Goal: Find specific page/section: Find specific page/section

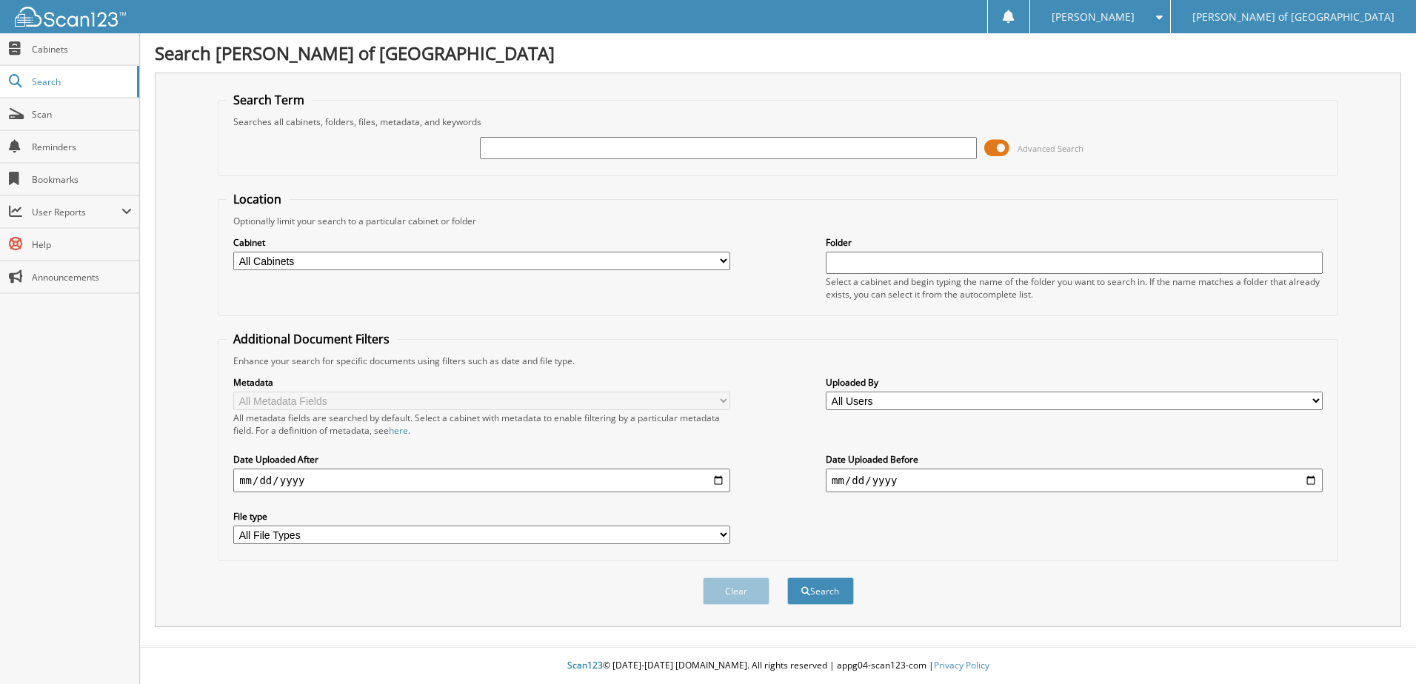
click at [536, 153] on input "text" at bounding box center [728, 148] width 497 height 22
type input "242274"
click at [787, 578] on button "Search" at bounding box center [820, 591] width 67 height 27
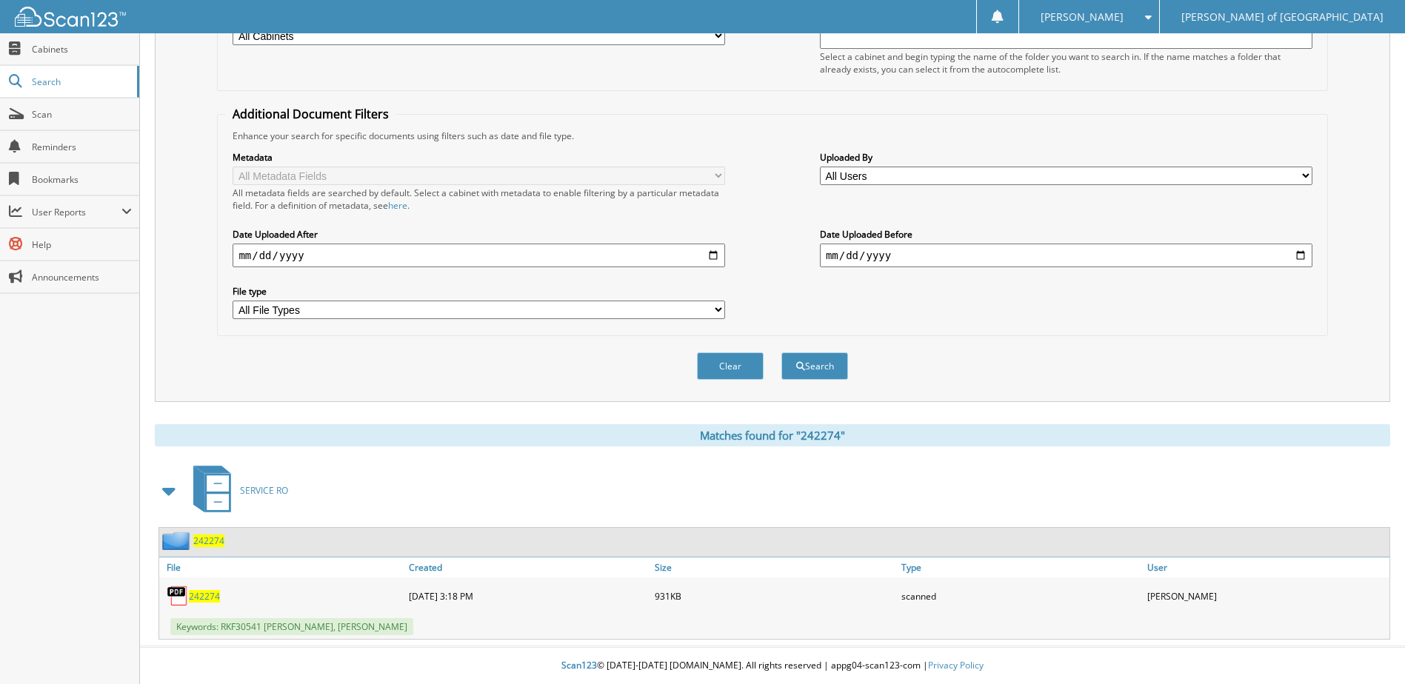
scroll to position [226, 0]
click at [214, 539] on span "242274" at bounding box center [208, 541] width 31 height 13
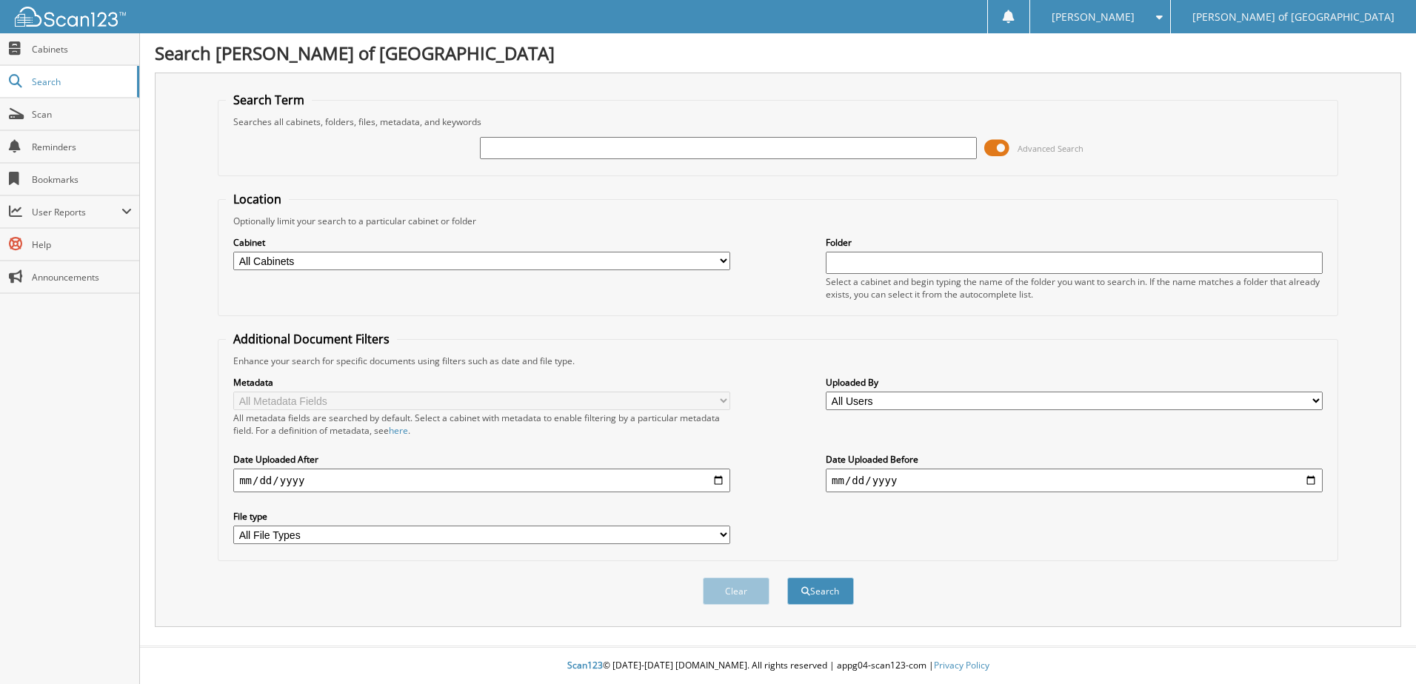
click at [590, 143] on input "text" at bounding box center [728, 148] width 497 height 22
type input "242265"
click at [787, 578] on button "Search" at bounding box center [820, 591] width 67 height 27
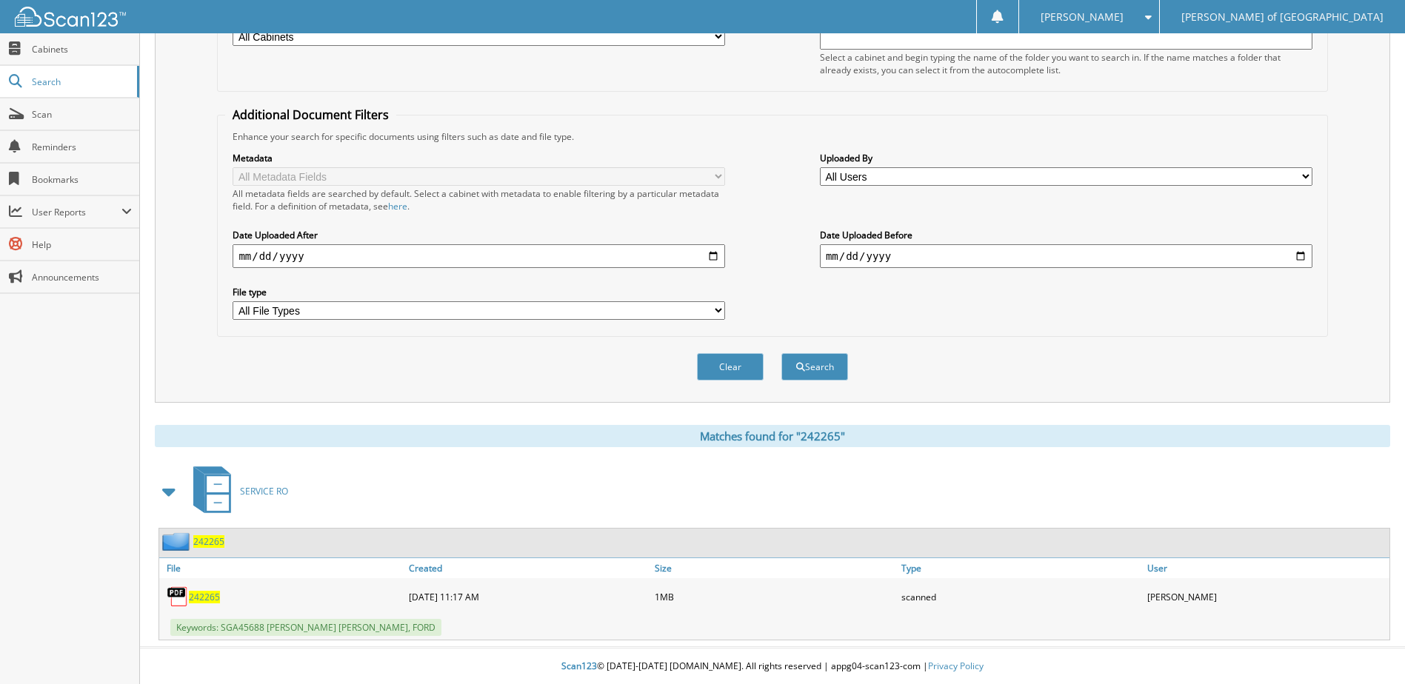
scroll to position [226, 0]
click at [198, 538] on span "242265" at bounding box center [208, 541] width 31 height 13
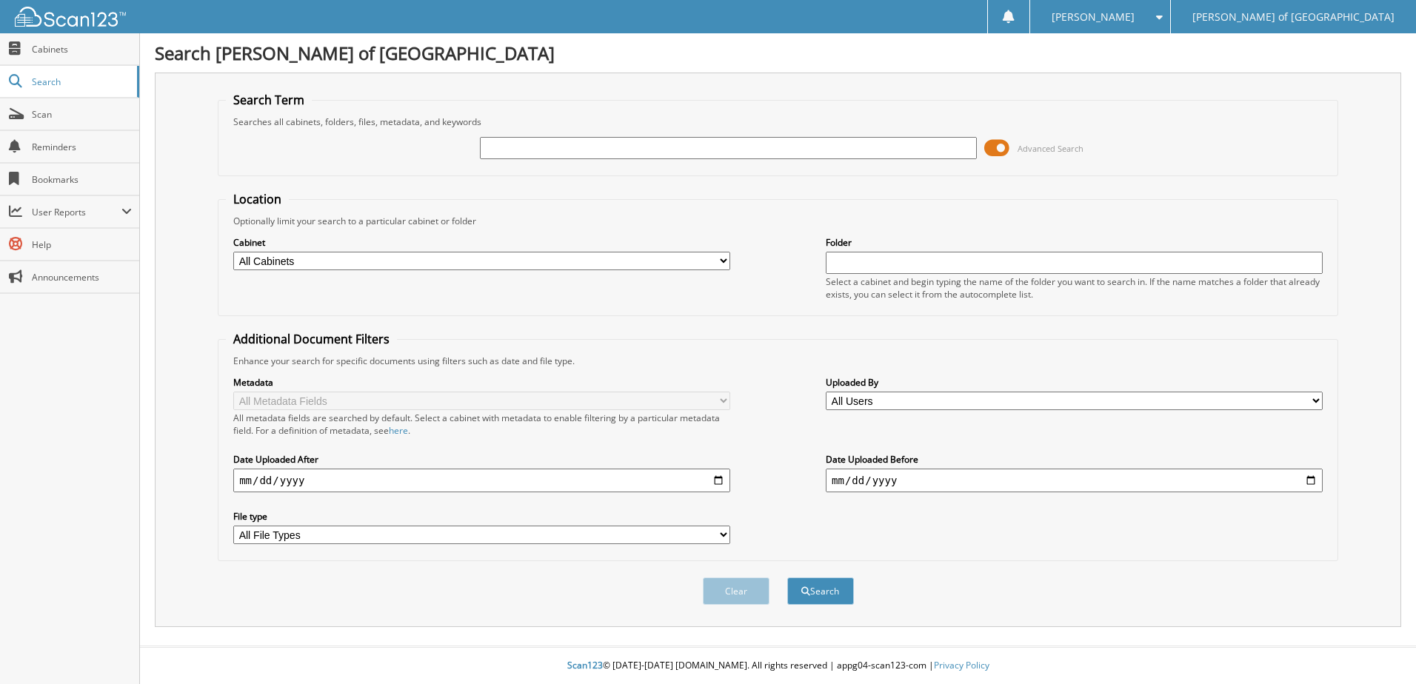
click at [753, 152] on input "text" at bounding box center [728, 148] width 497 height 22
type input "242262"
click at [787, 578] on button "Search" at bounding box center [820, 591] width 67 height 27
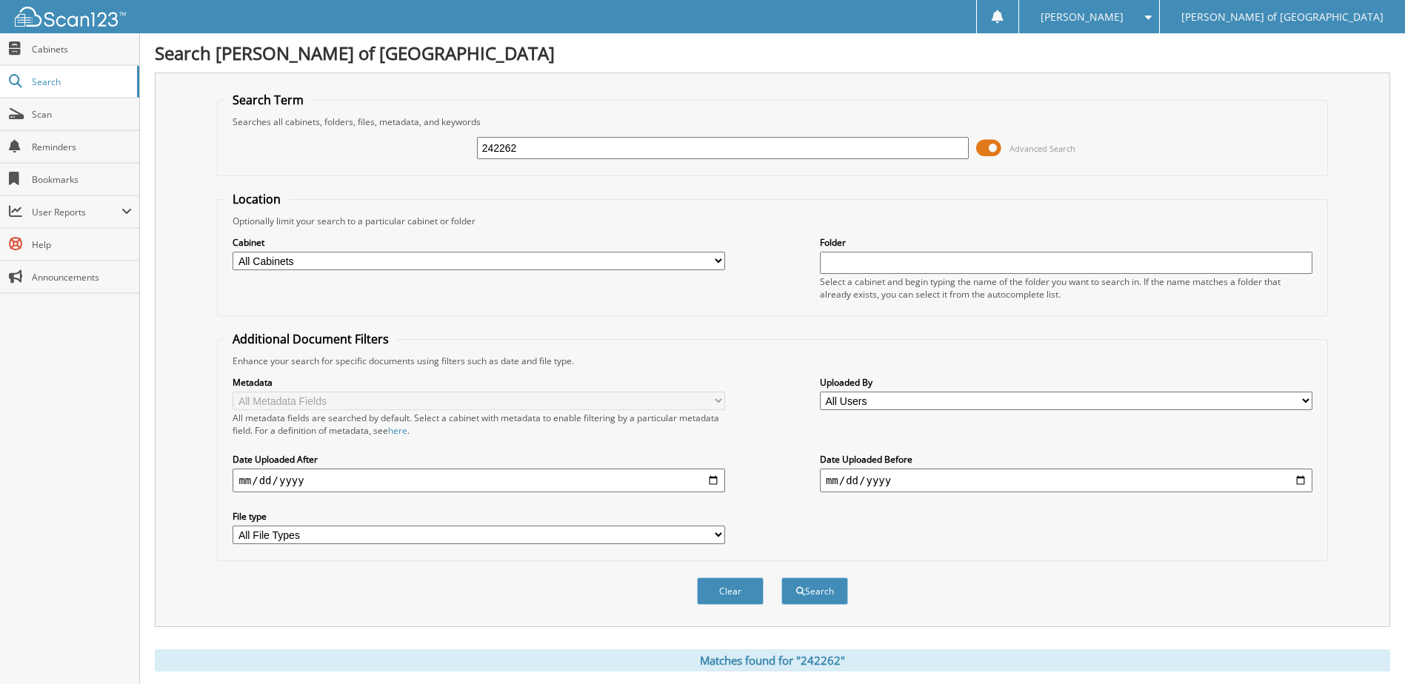
scroll to position [287, 0]
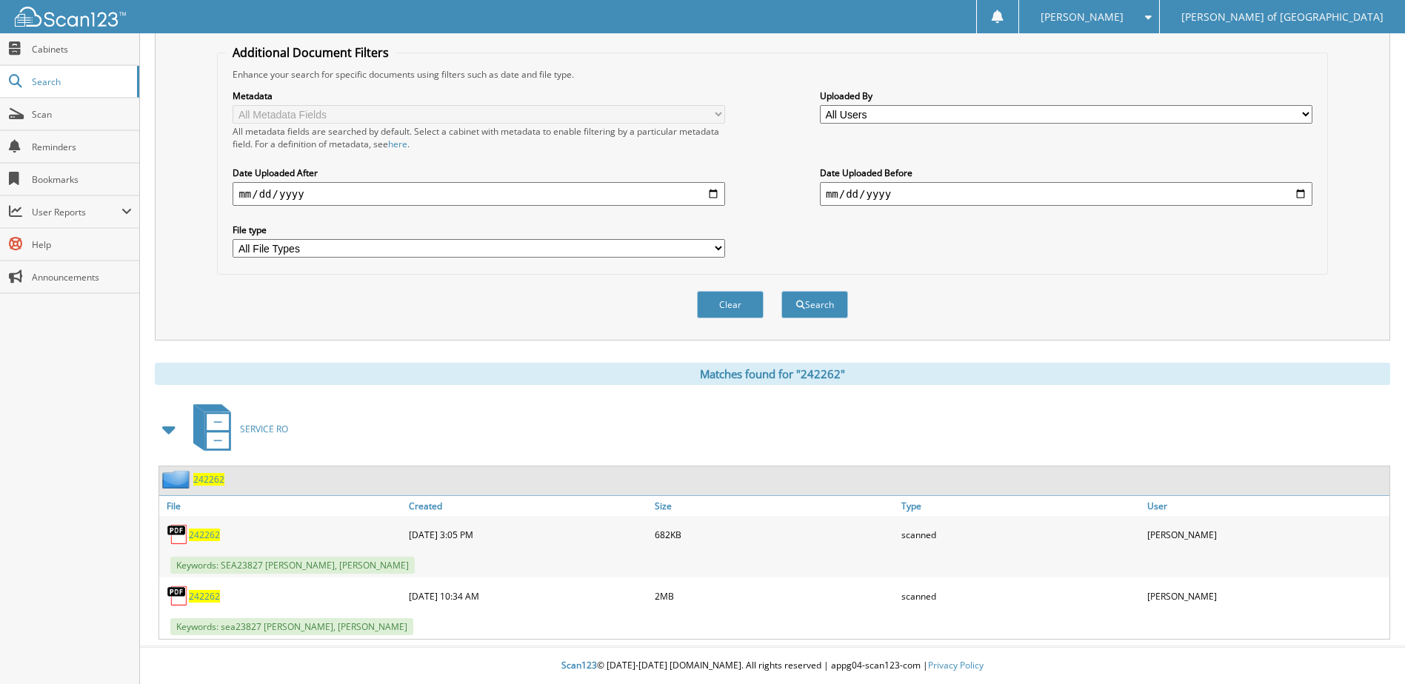
click at [202, 483] on span "242262" at bounding box center [208, 479] width 31 height 13
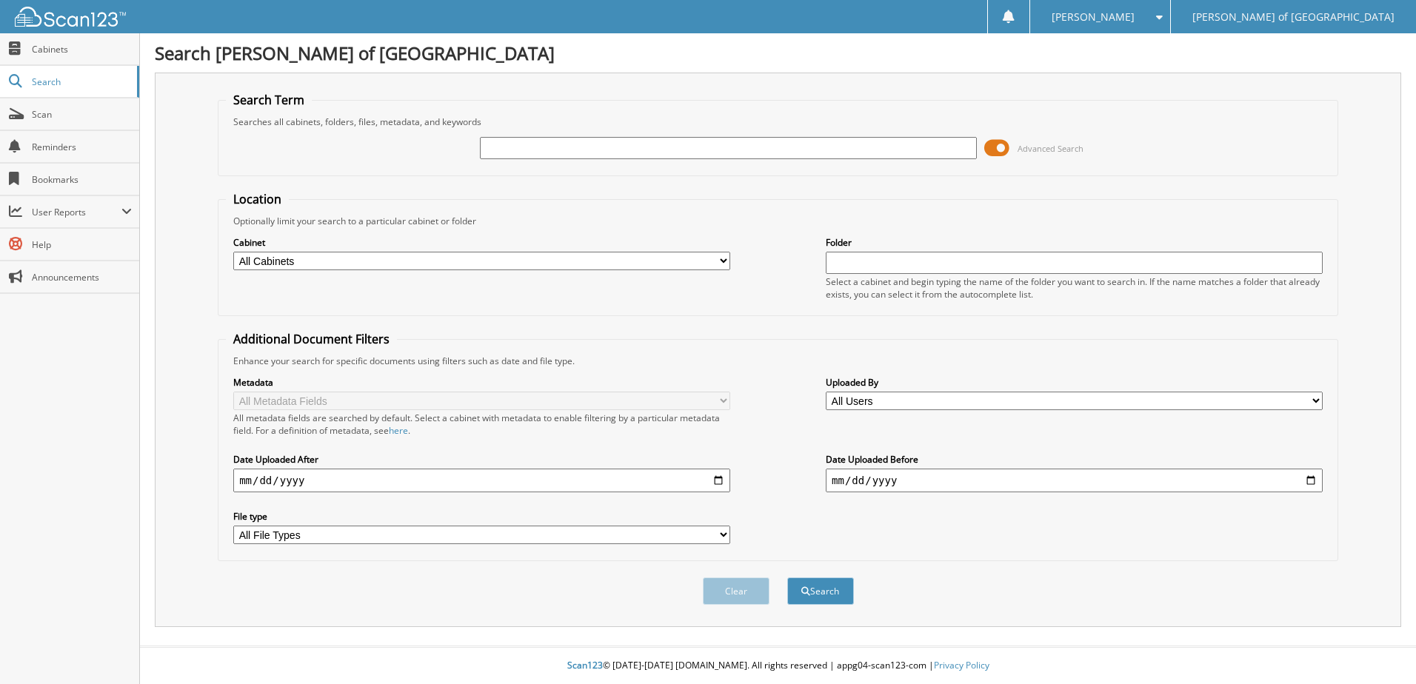
click at [736, 147] on input "text" at bounding box center [728, 148] width 497 height 22
type input "242258"
click at [787, 578] on button "Search" at bounding box center [820, 591] width 67 height 27
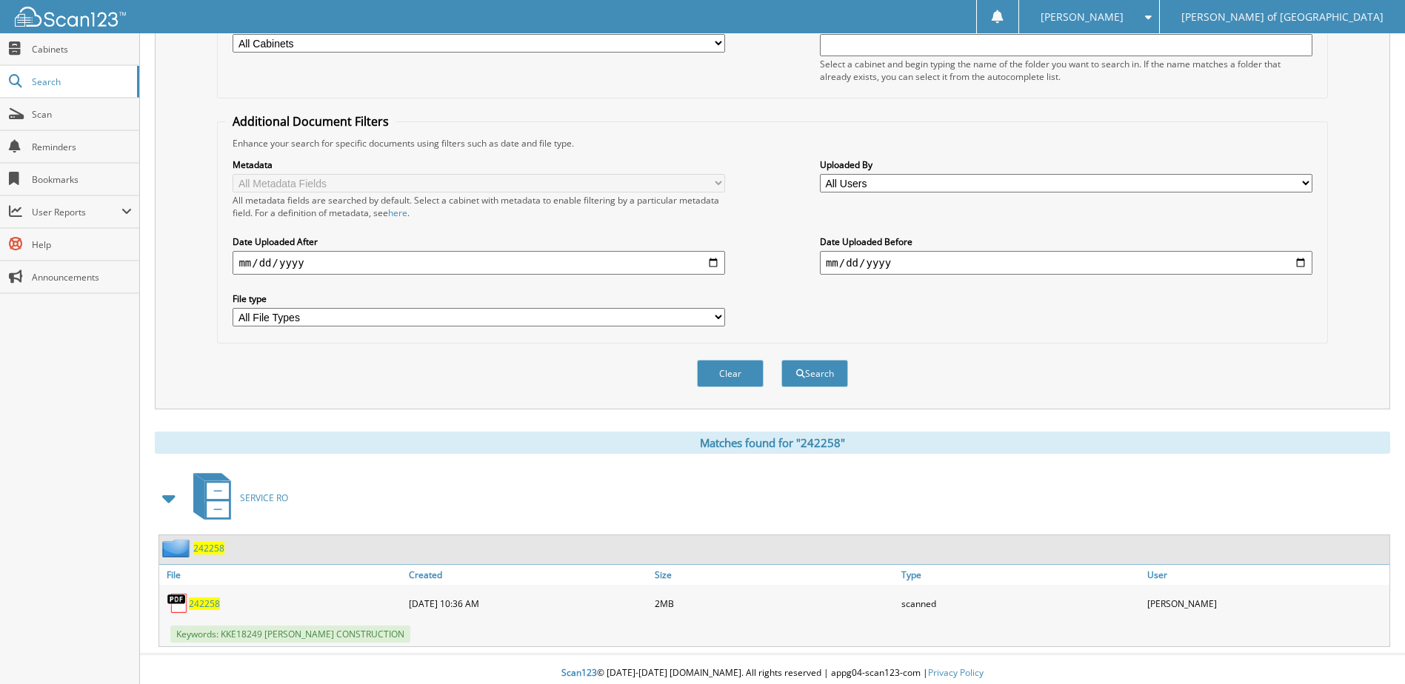
scroll to position [226, 0]
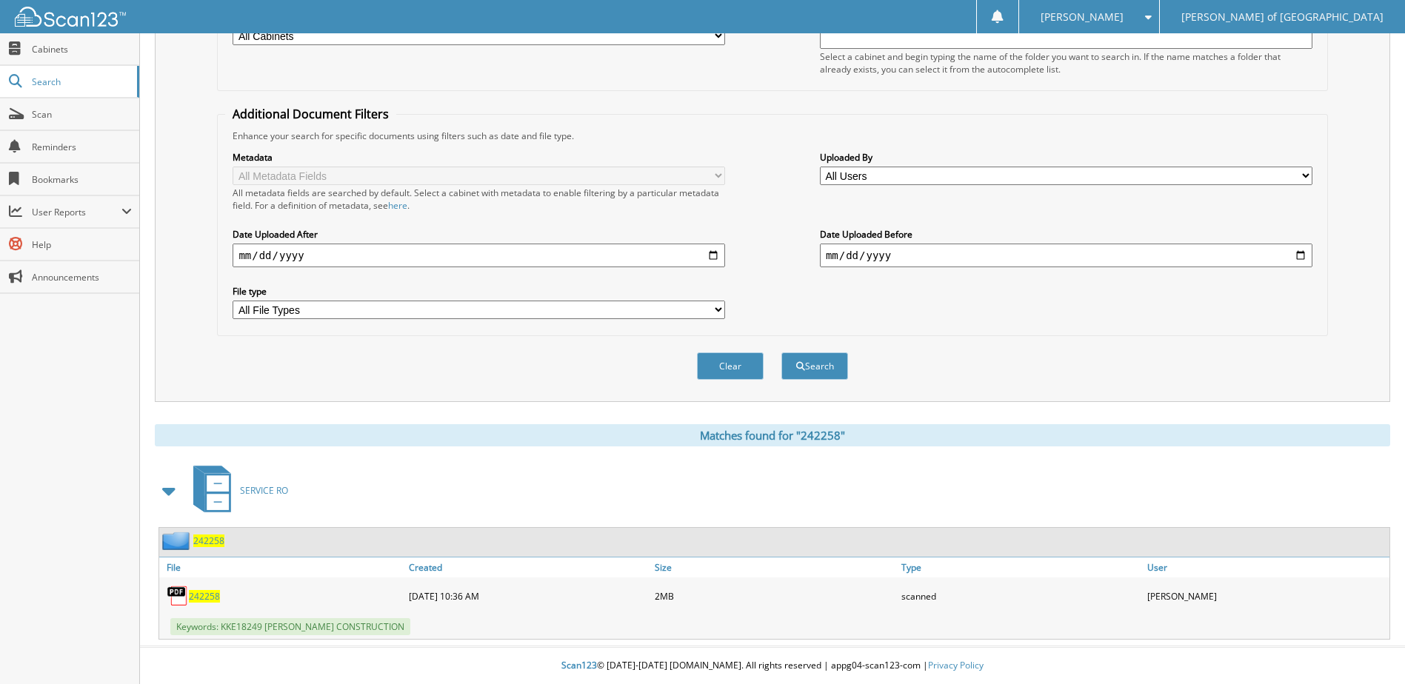
click at [218, 541] on span "242258" at bounding box center [208, 541] width 31 height 13
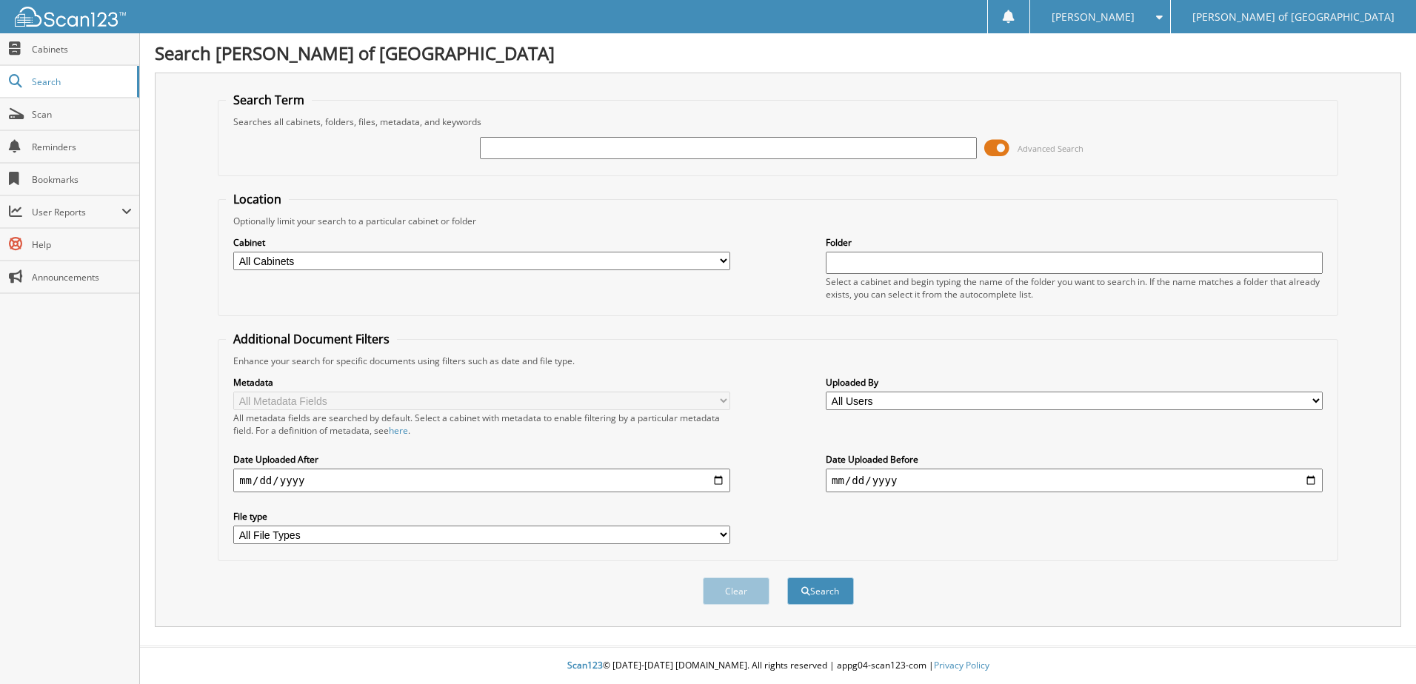
click at [707, 157] on input "text" at bounding box center [728, 148] width 497 height 22
type input "25225"
click at [787, 578] on button "Search" at bounding box center [820, 591] width 67 height 27
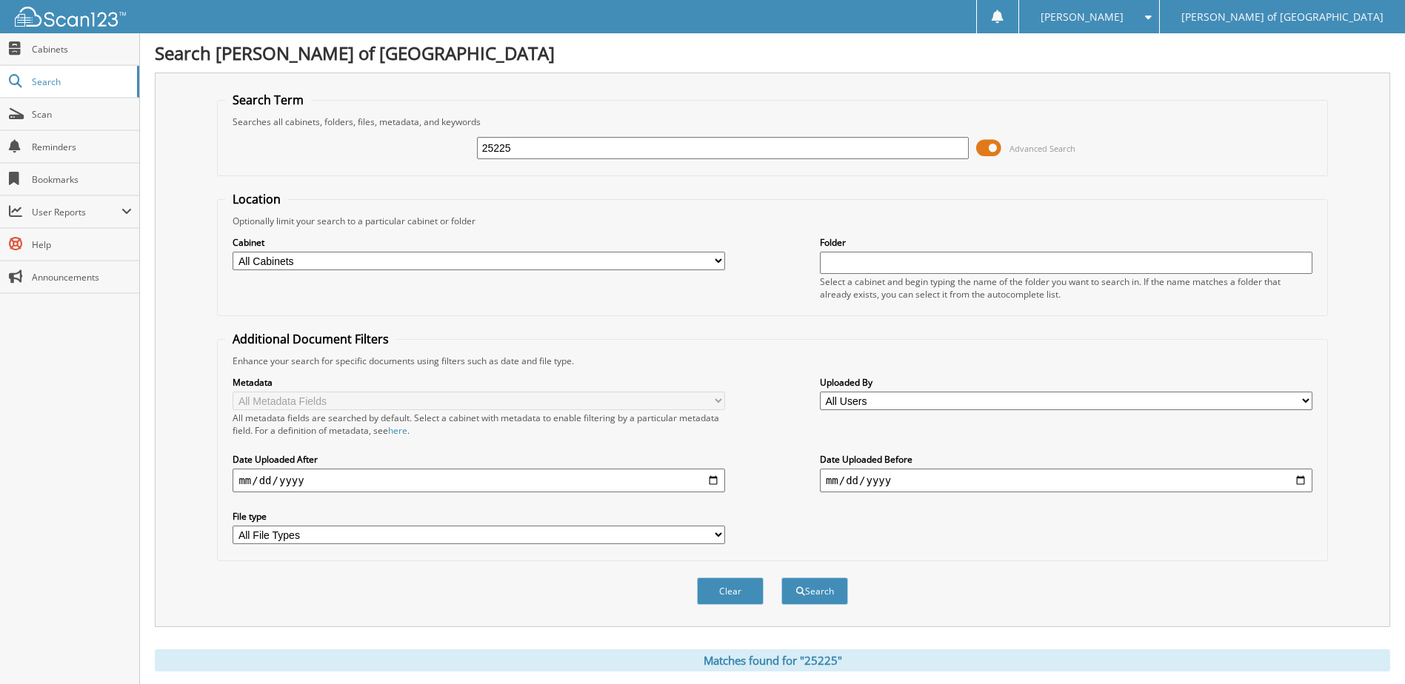
drag, startPoint x: 524, startPoint y: 146, endPoint x: 409, endPoint y: 145, distance: 114.8
click at [408, 145] on div "25225 Advanced Search" at bounding box center [772, 148] width 1094 height 40
type input "242278"
click at [781, 578] on button "Search" at bounding box center [814, 591] width 67 height 27
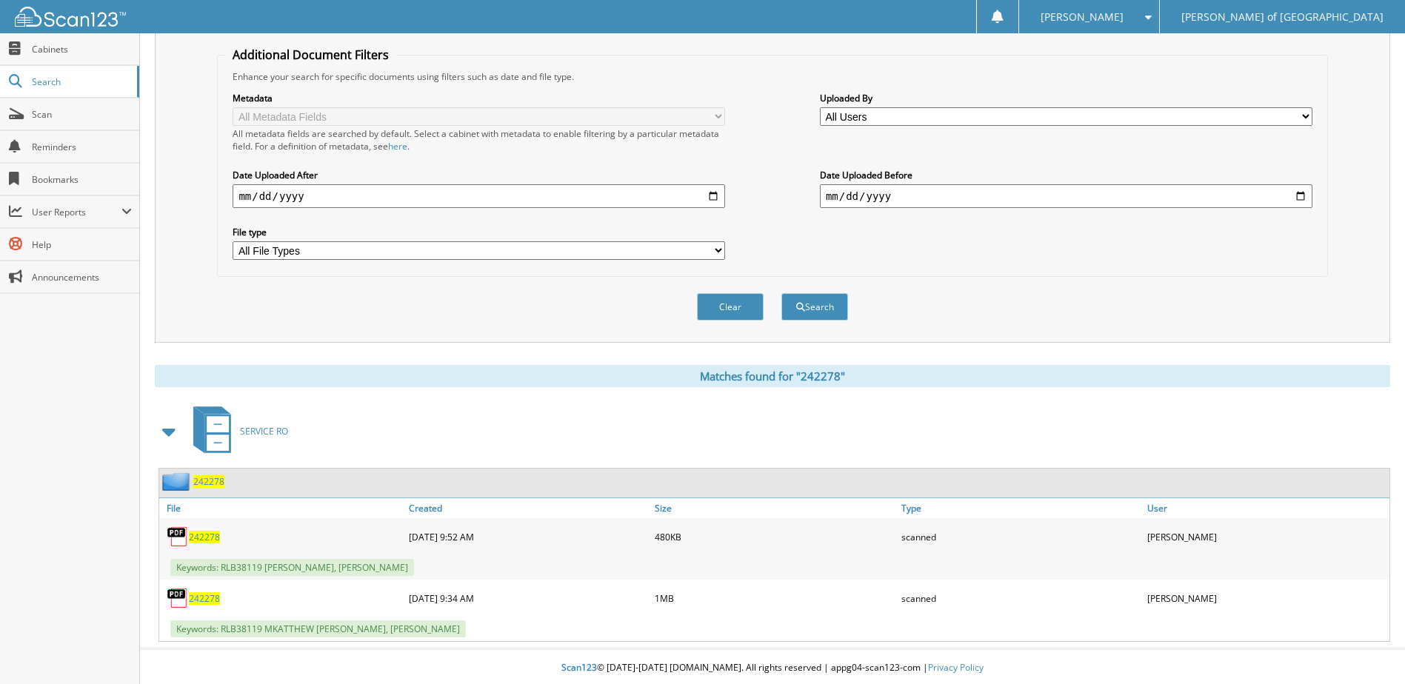
scroll to position [287, 0]
click at [213, 483] on span "242278" at bounding box center [208, 479] width 31 height 13
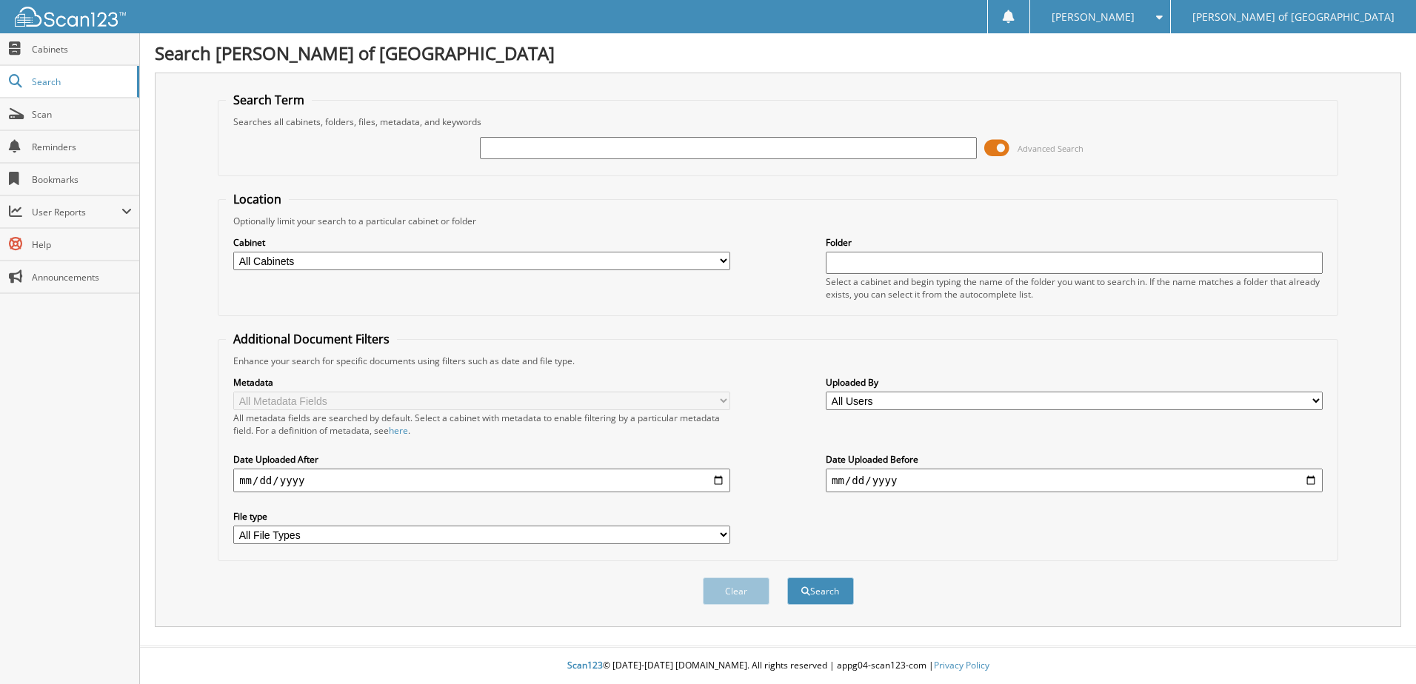
click at [538, 152] on input "text" at bounding box center [728, 148] width 497 height 22
type input "242298"
click at [787, 578] on button "Search" at bounding box center [820, 591] width 67 height 27
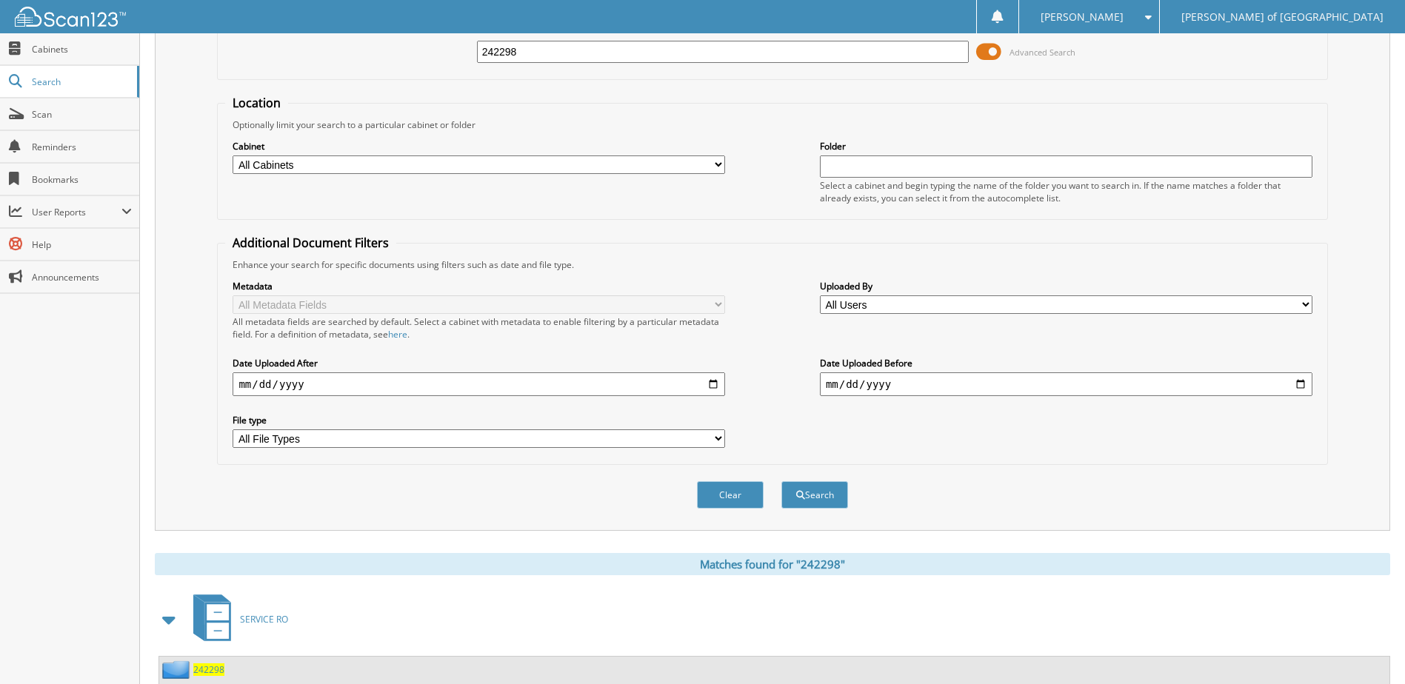
scroll to position [226, 0]
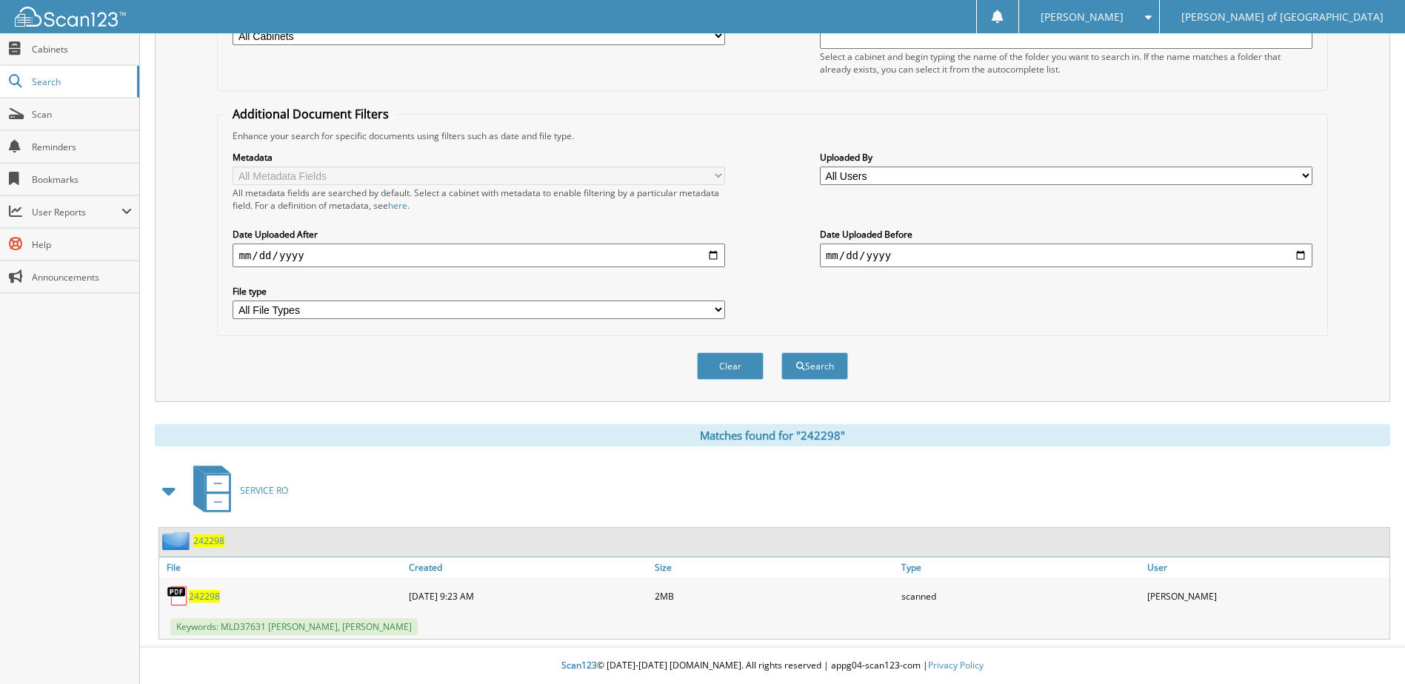
click at [211, 540] on span "242298" at bounding box center [208, 541] width 31 height 13
